Goal: Task Accomplishment & Management: Use online tool/utility

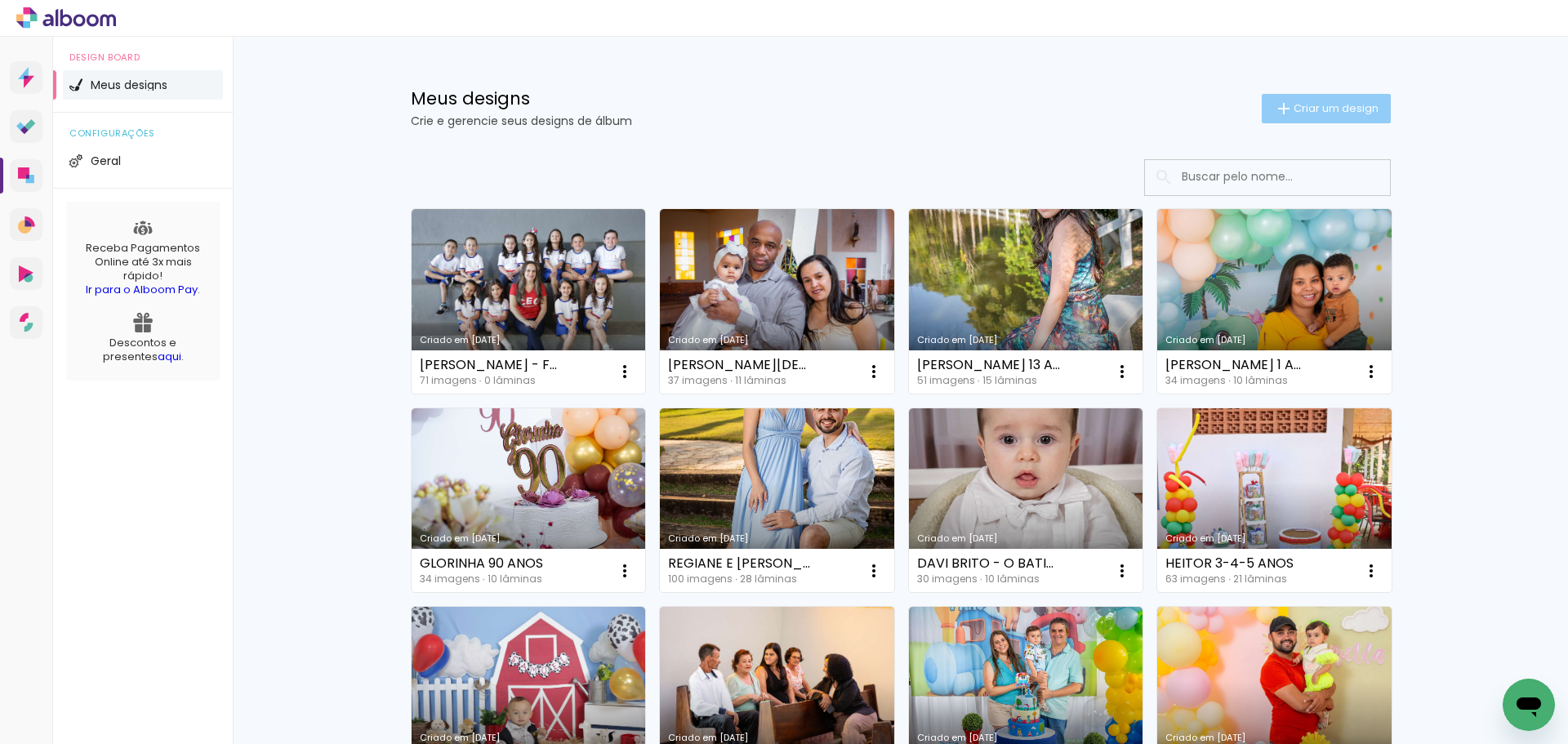
click at [806, 111] on span "Criar um design" at bounding box center [1336, 108] width 85 height 11
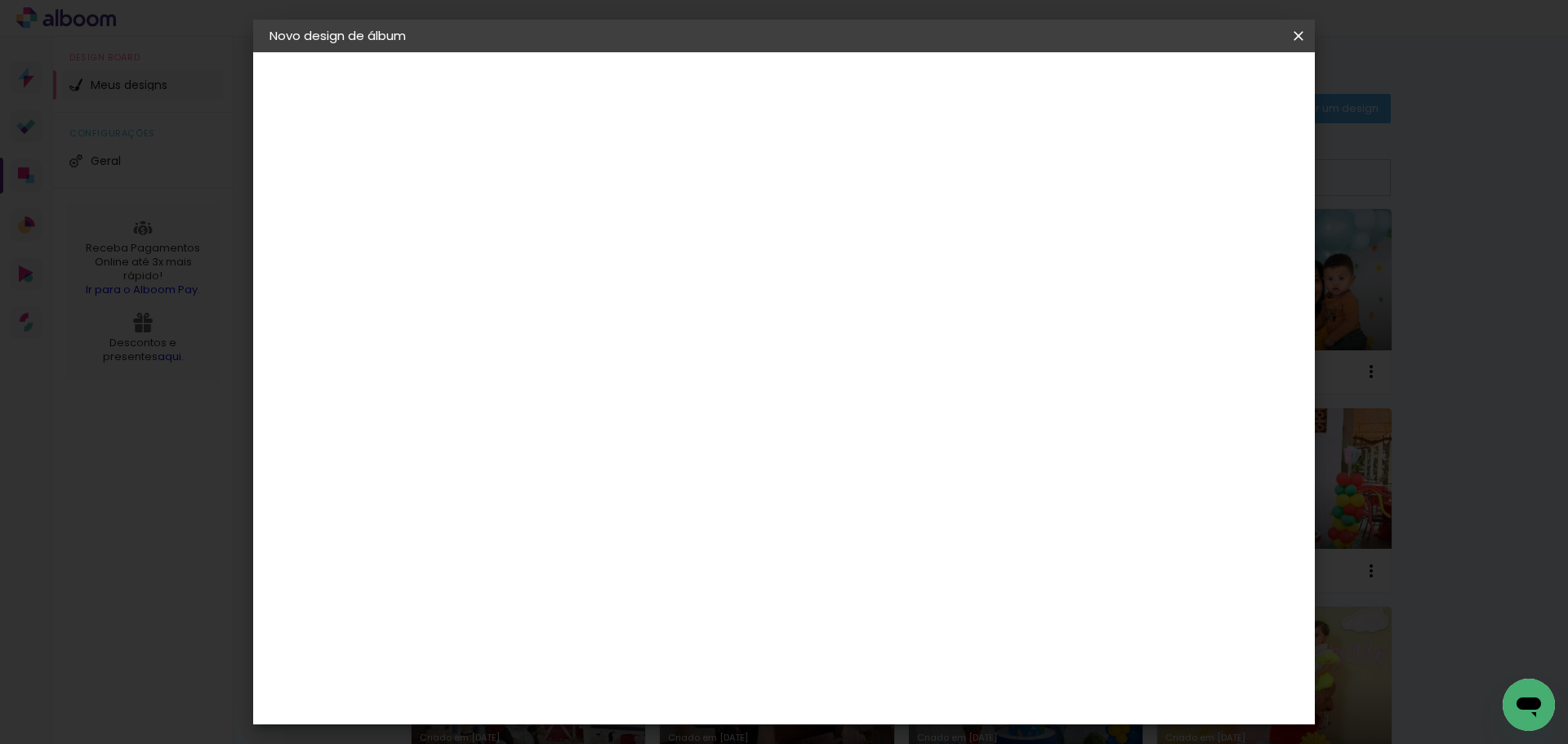
click at [537, 221] on input at bounding box center [537, 219] width 0 height 25
type input "[PERSON_NAME] 8 ANOS"
type paper-input "[PERSON_NAME] 8 ANOS"
click at [0, 0] on slot "Avançar" at bounding box center [0, 0] width 0 height 0
click at [661, 312] on input at bounding box center [578, 311] width 165 height 20
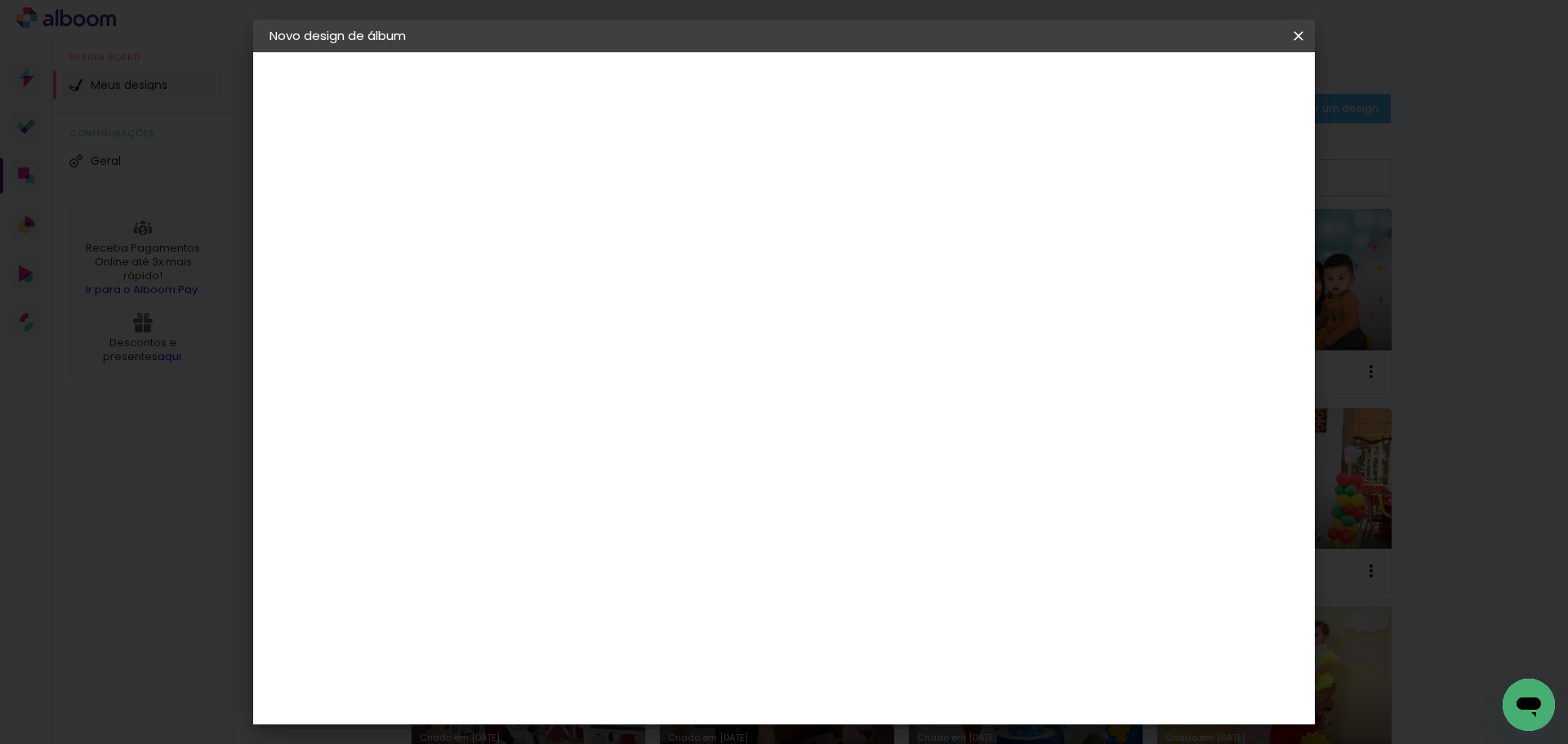
type input "LU"
type paper-input "LU"
click at [582, 362] on div "[PERSON_NAME]" at bounding box center [580, 369] width 109 height 13
click at [634, 373] on div "[PERSON_NAME]" at bounding box center [580, 369] width 109 height 13
click at [0, 0] on slot "Avançar" at bounding box center [0, 0] width 0 height 0
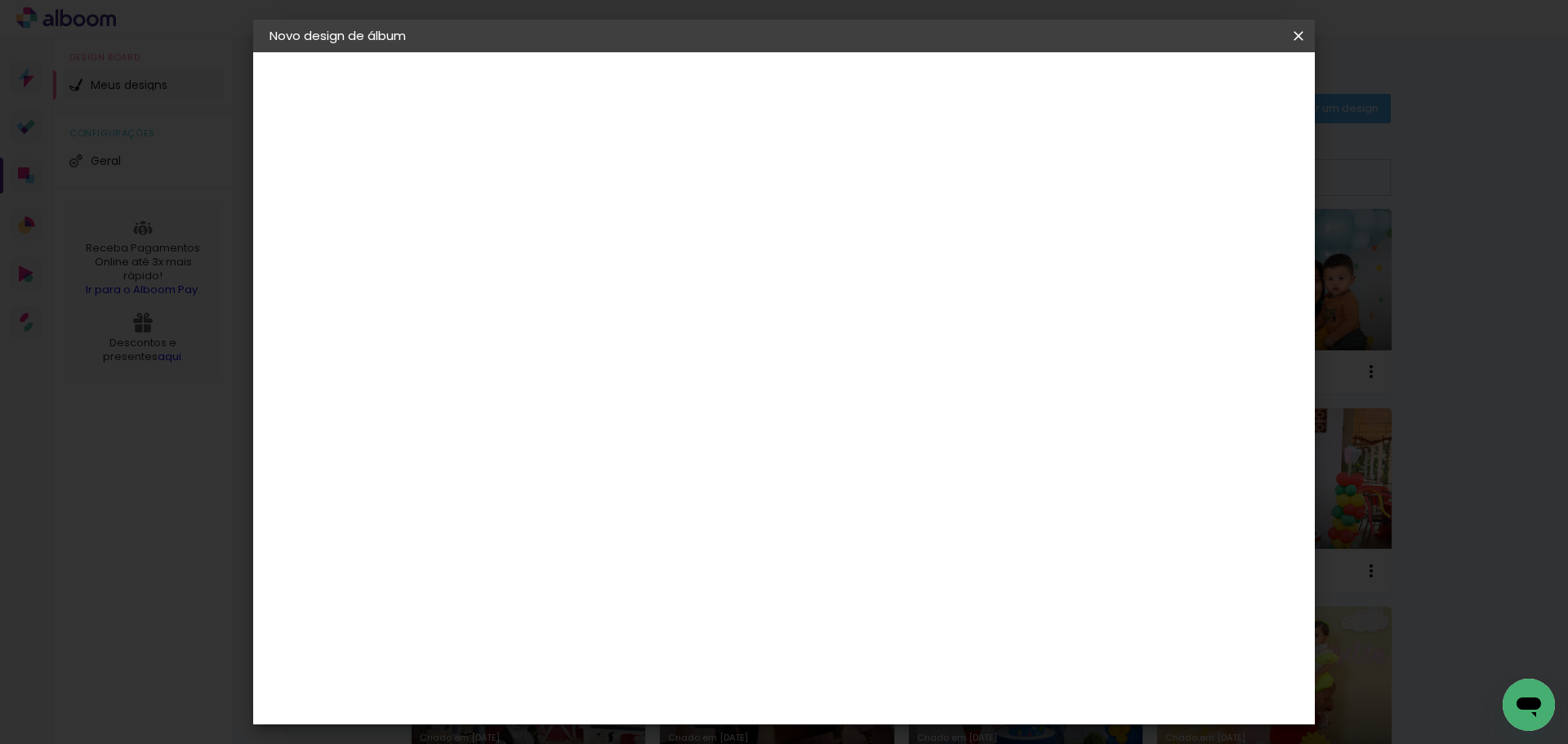
click at [600, 272] on input "text" at bounding box center [569, 284] width 64 height 25
click at [0, 0] on slot "Slim Book" at bounding box center [0, 0] width 0 height 0
type input "Slim Book"
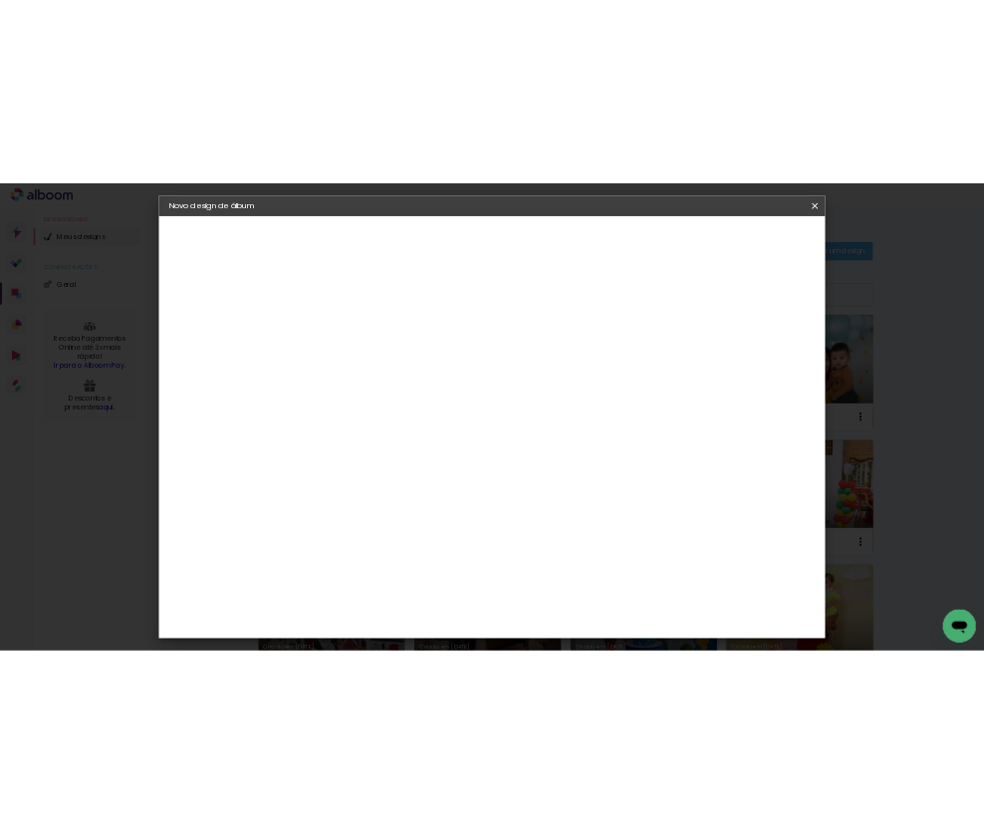
scroll to position [399, 0]
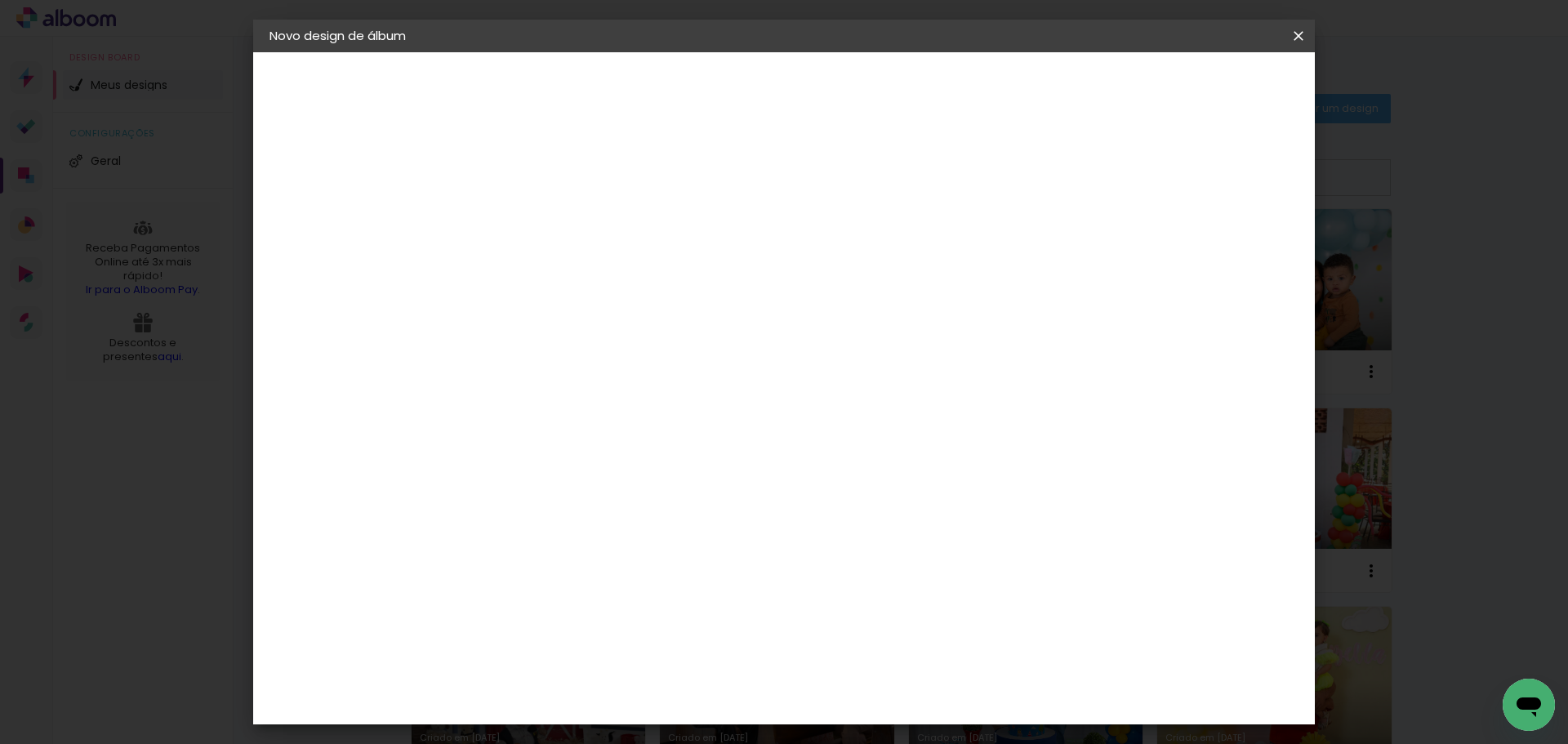
click at [647, 559] on span "25 x 50" at bounding box center [608, 575] width 76 height 34
click at [0, 0] on slot "Avançar" at bounding box center [0, 0] width 0 height 0
click at [806, 179] on div at bounding box center [1097, 176] width 15 height 15
type paper-checkbox "on"
click at [806, 84] on span "Iniciar design" at bounding box center [1159, 87] width 75 height 11
